Goal: Task Accomplishment & Management: Manage account settings

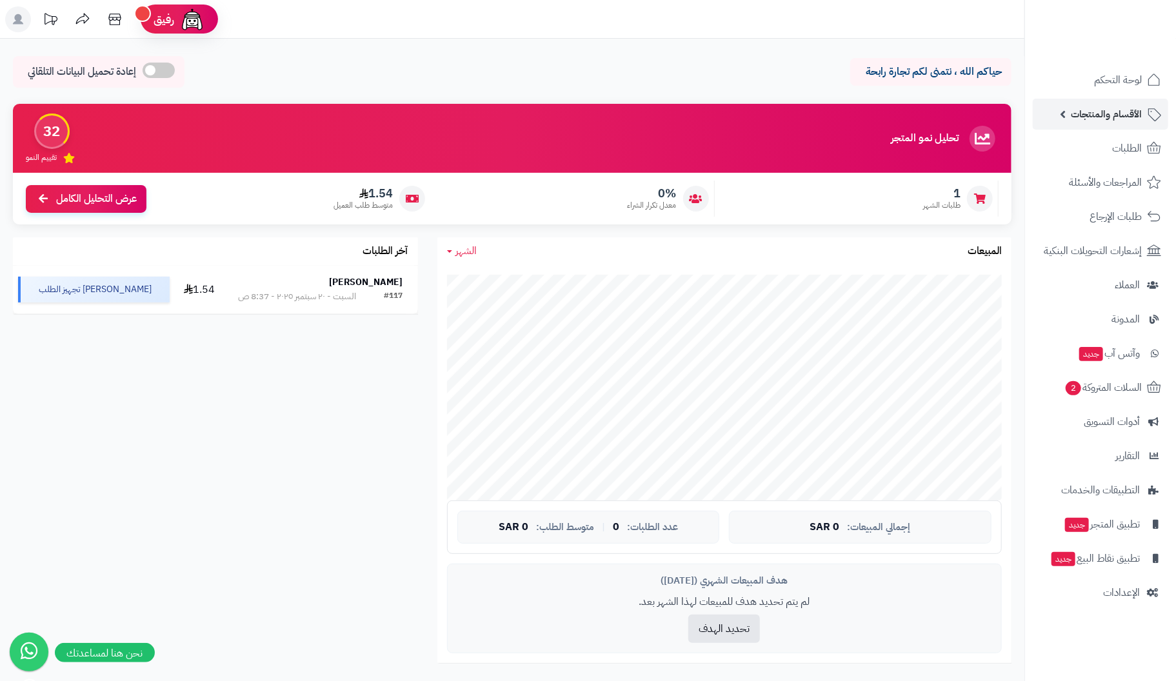
click at [1102, 107] on span "الأقسام والمنتجات" at bounding box center [1106, 114] width 71 height 18
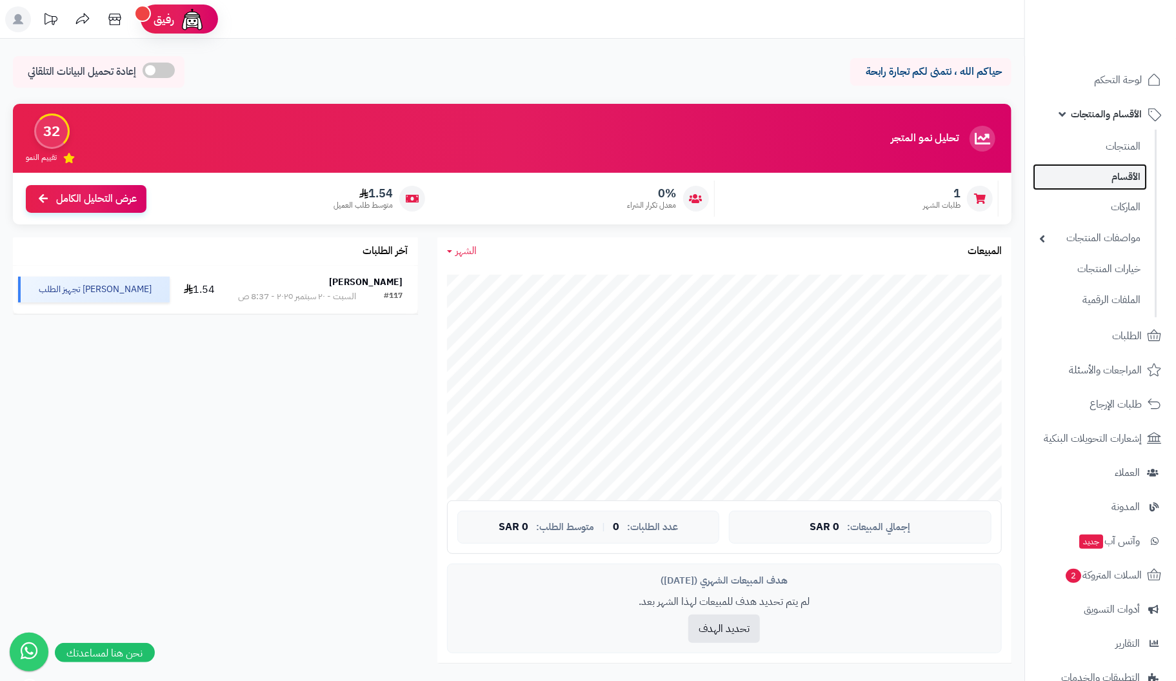
click at [1117, 179] on link "الأقسام" at bounding box center [1090, 177] width 114 height 26
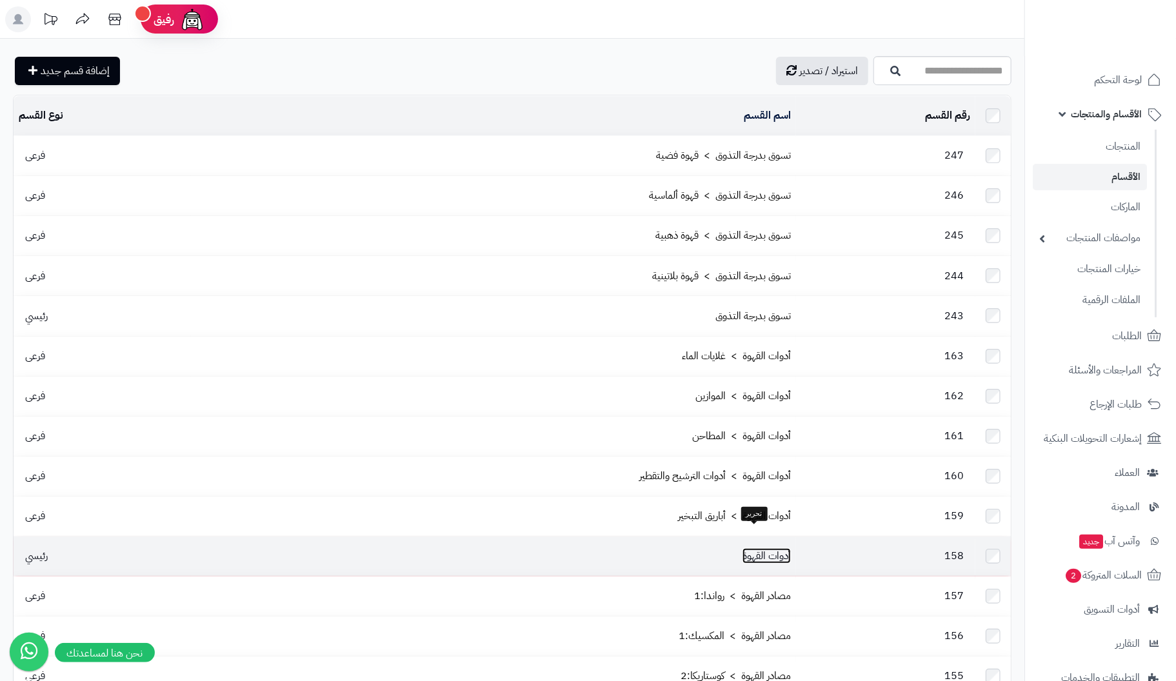
click at [766, 548] on link "أدوات القهوة" at bounding box center [766, 555] width 48 height 15
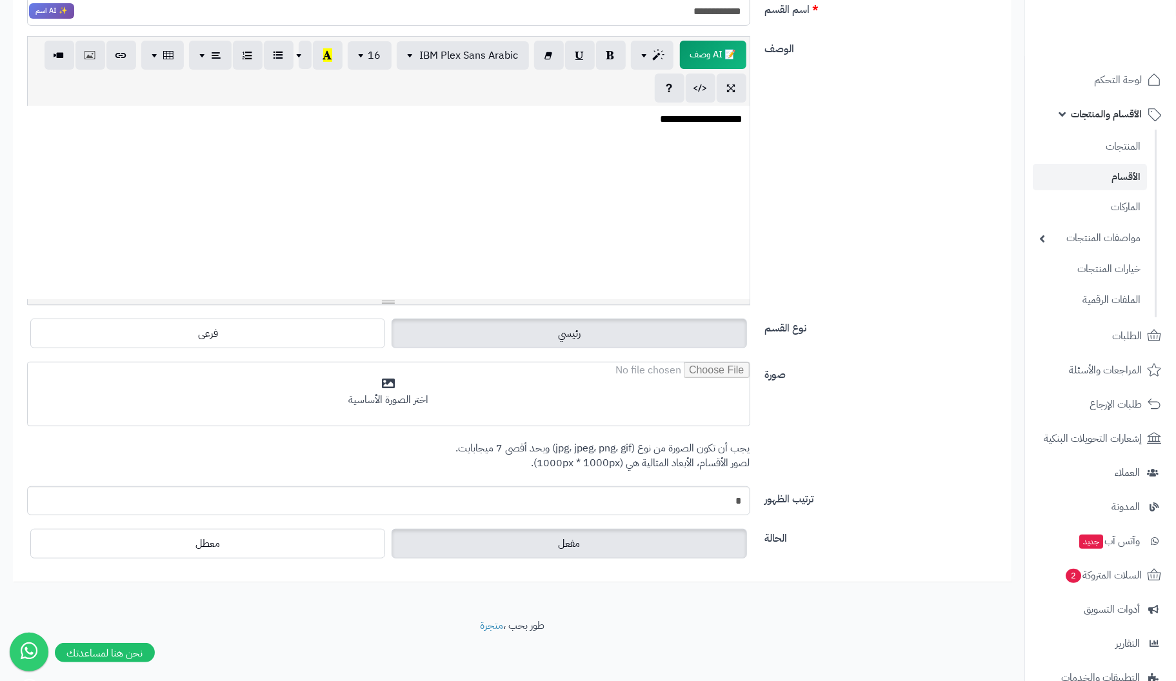
scroll to position [225, 0]
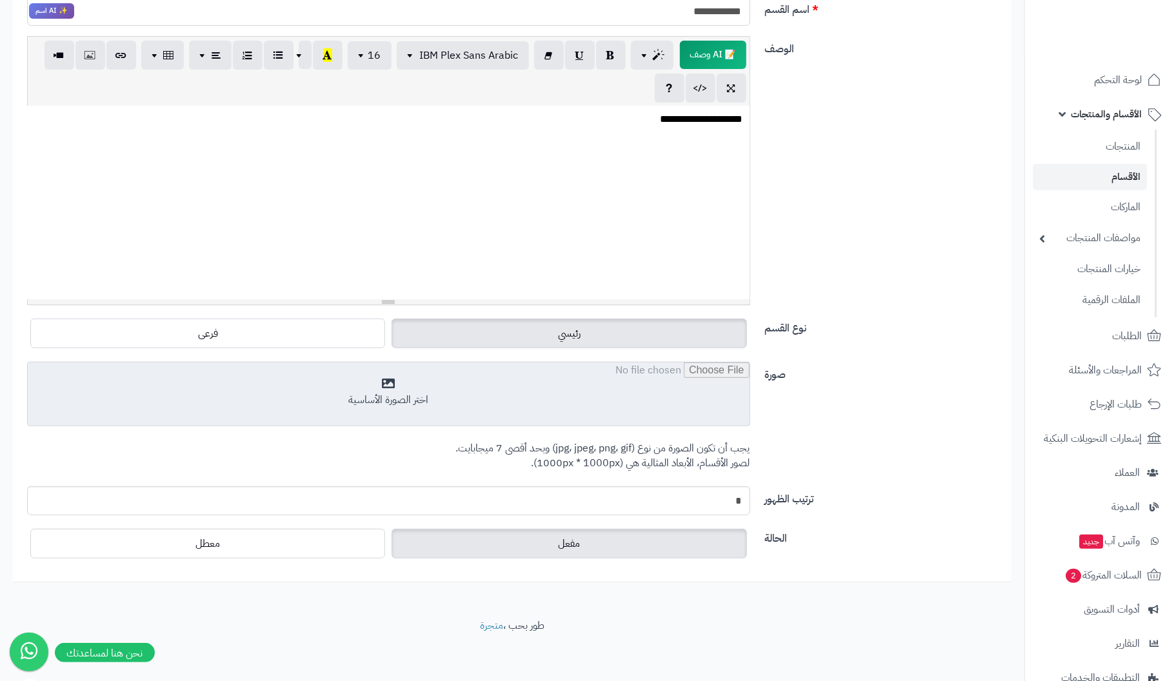
click at [394, 385] on input "file" at bounding box center [389, 395] width 722 height 65
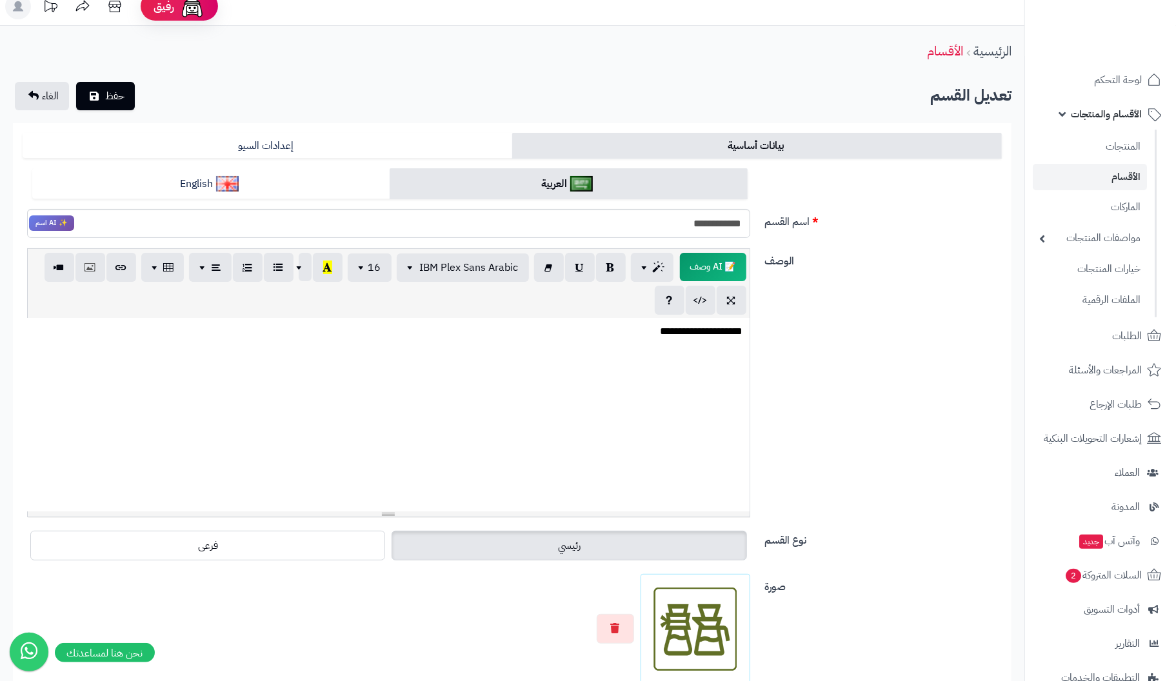
scroll to position [0, 0]
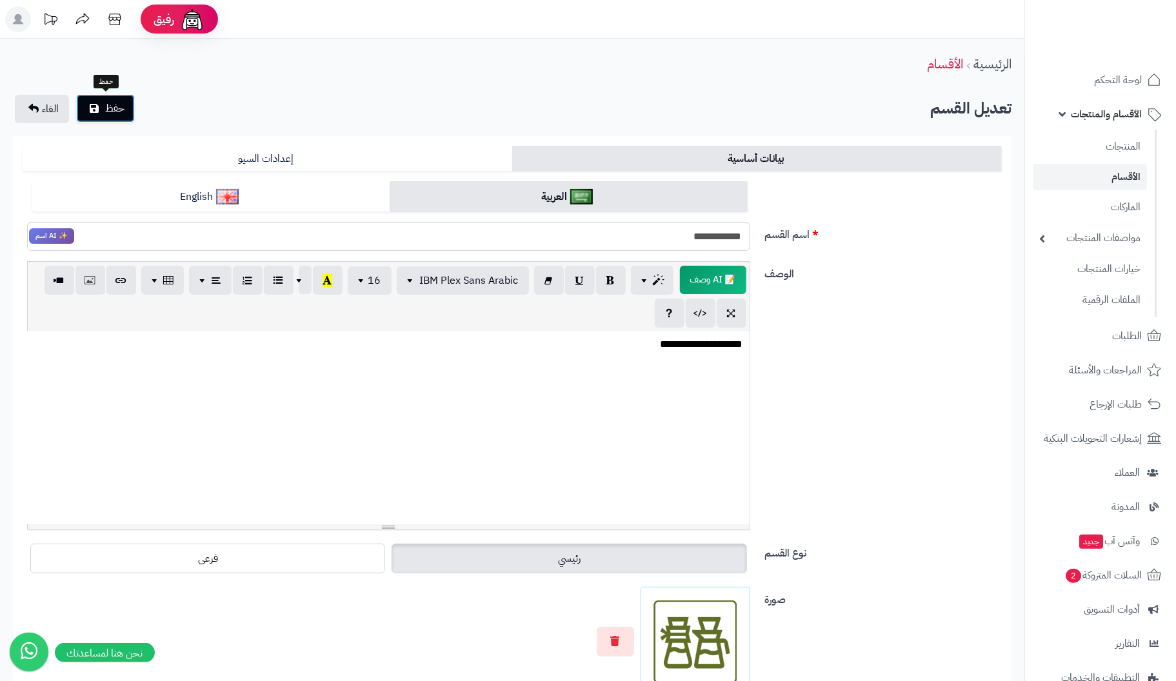
click at [110, 108] on span "حفظ" at bounding box center [114, 108] width 19 height 15
